Goal: Task Accomplishment & Management: Use online tool/utility

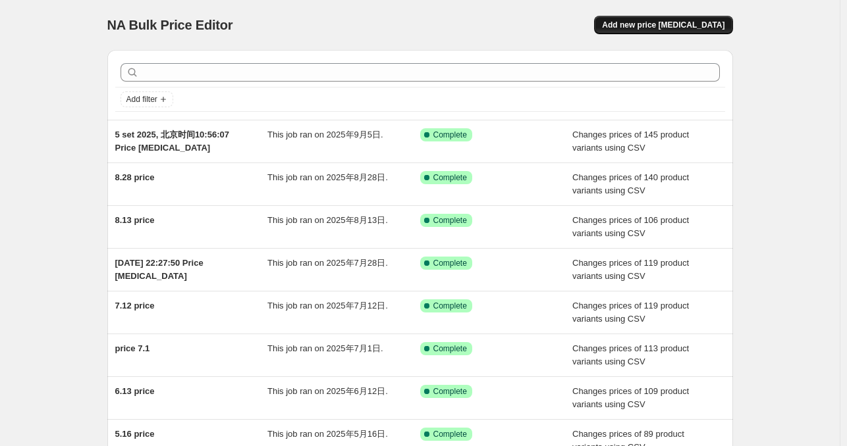
click at [689, 21] on span "Add new price [MEDICAL_DATA]" at bounding box center [663, 25] width 122 height 11
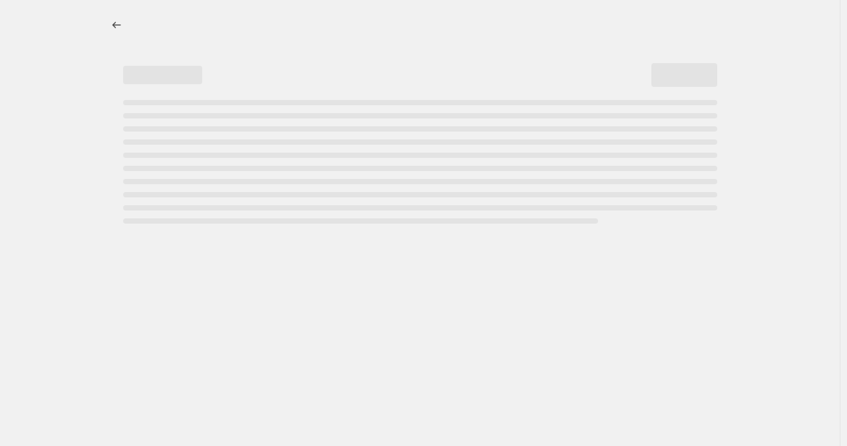
select select "percentage"
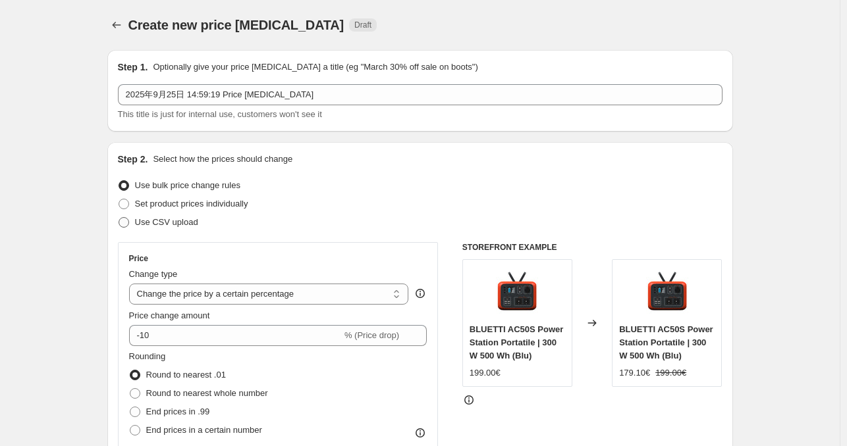
click at [180, 226] on span "Use CSV upload" at bounding box center [166, 222] width 63 height 10
click at [119, 218] on input "Use CSV upload" at bounding box center [118, 217] width 1 height 1
radio input "true"
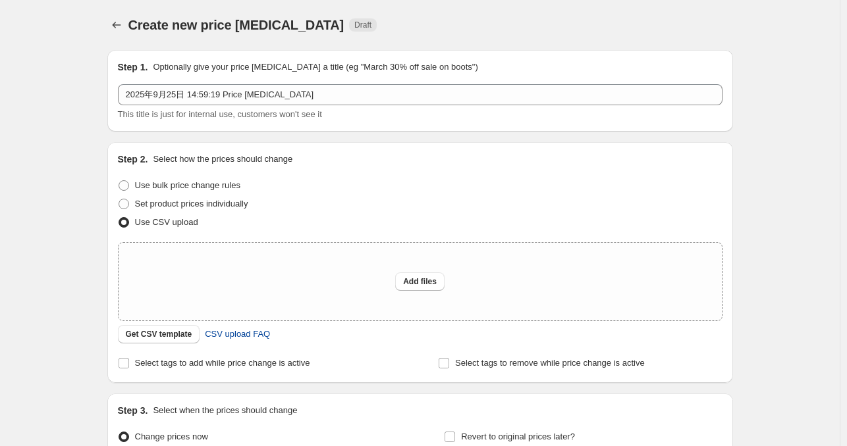
click at [245, 330] on span "CSV upload FAQ" at bounding box center [237, 334] width 65 height 13
click at [177, 337] on span "Get CSV template" at bounding box center [159, 334] width 66 height 11
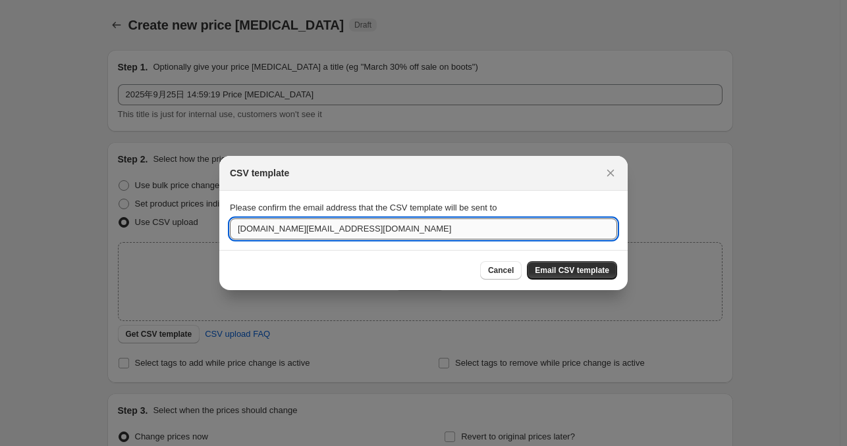
drag, startPoint x: 442, startPoint y: 228, endPoint x: 240, endPoint y: 225, distance: 202.8
click at [240, 225] on input "[DOMAIN_NAME][EMAIL_ADDRESS][DOMAIN_NAME]" at bounding box center [423, 229] width 387 height 21
click at [291, 235] on input "[DOMAIN_NAME][EMAIL_ADDRESS][DOMAIN_NAME]" at bounding box center [423, 229] width 387 height 21
drag, startPoint x: 257, startPoint y: 231, endPoint x: 234, endPoint y: 230, distance: 23.1
click at [234, 230] on input "[DOMAIN_NAME][EMAIL_ADDRESS][DOMAIN_NAME]" at bounding box center [423, 229] width 387 height 21
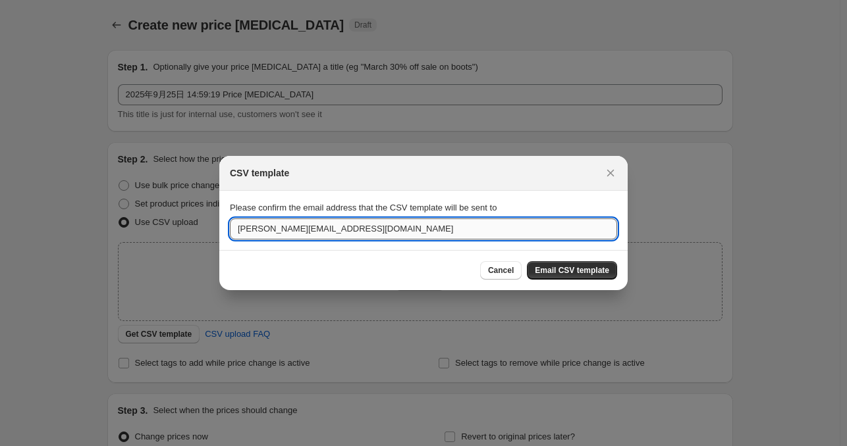
click at [377, 236] on input "[PERSON_NAME][EMAIL_ADDRESS][DOMAIN_NAME]" at bounding box center [423, 229] width 387 height 21
paste input ":r2a:"
type input "[EMAIL_ADDRESS][DOMAIN_NAME]"
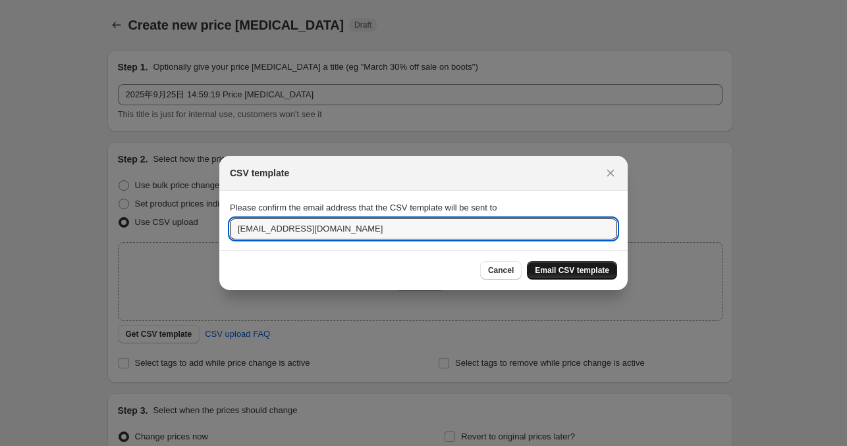
click at [598, 272] on span "Email CSV template" at bounding box center [572, 270] width 74 height 11
